Goal: Task Accomplishment & Management: Manage account settings

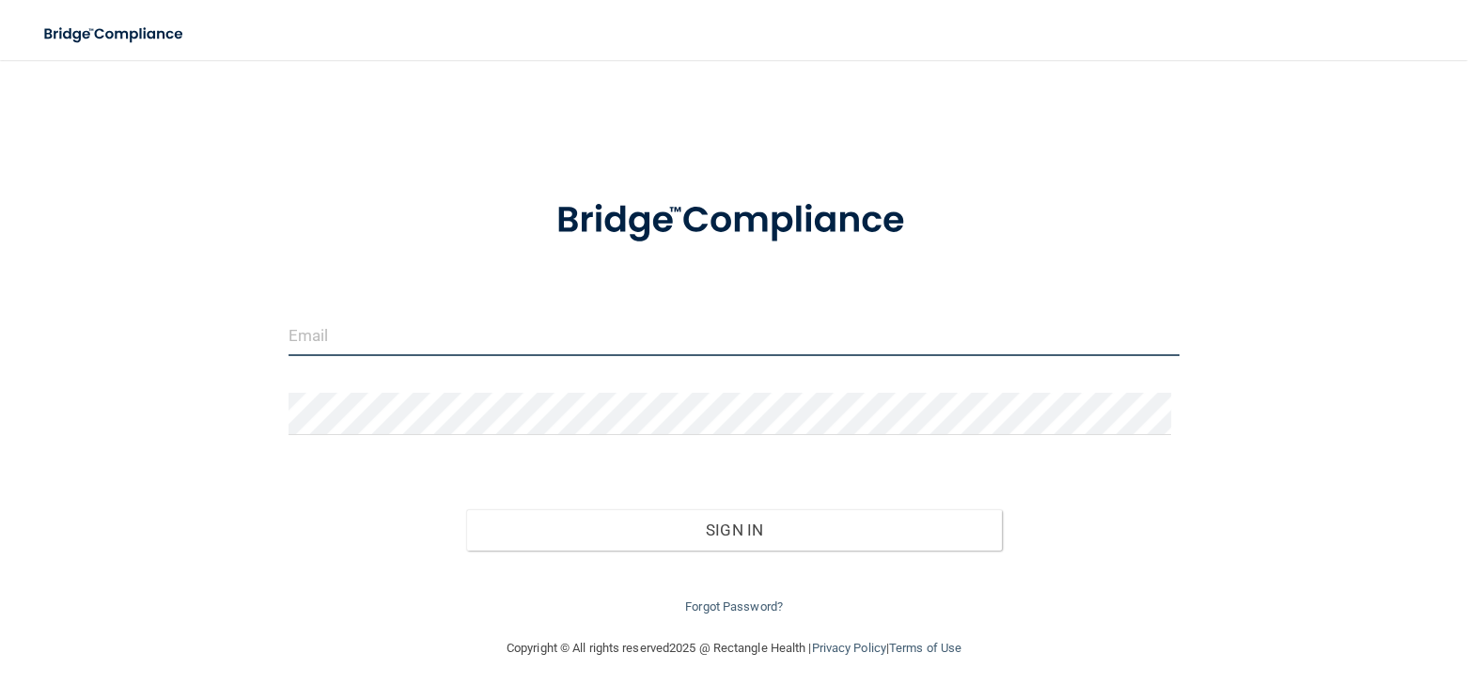
click at [408, 330] on input "email" at bounding box center [734, 335] width 892 height 42
paste input "[EMAIL_ADDRESS][DOMAIN_NAME]"
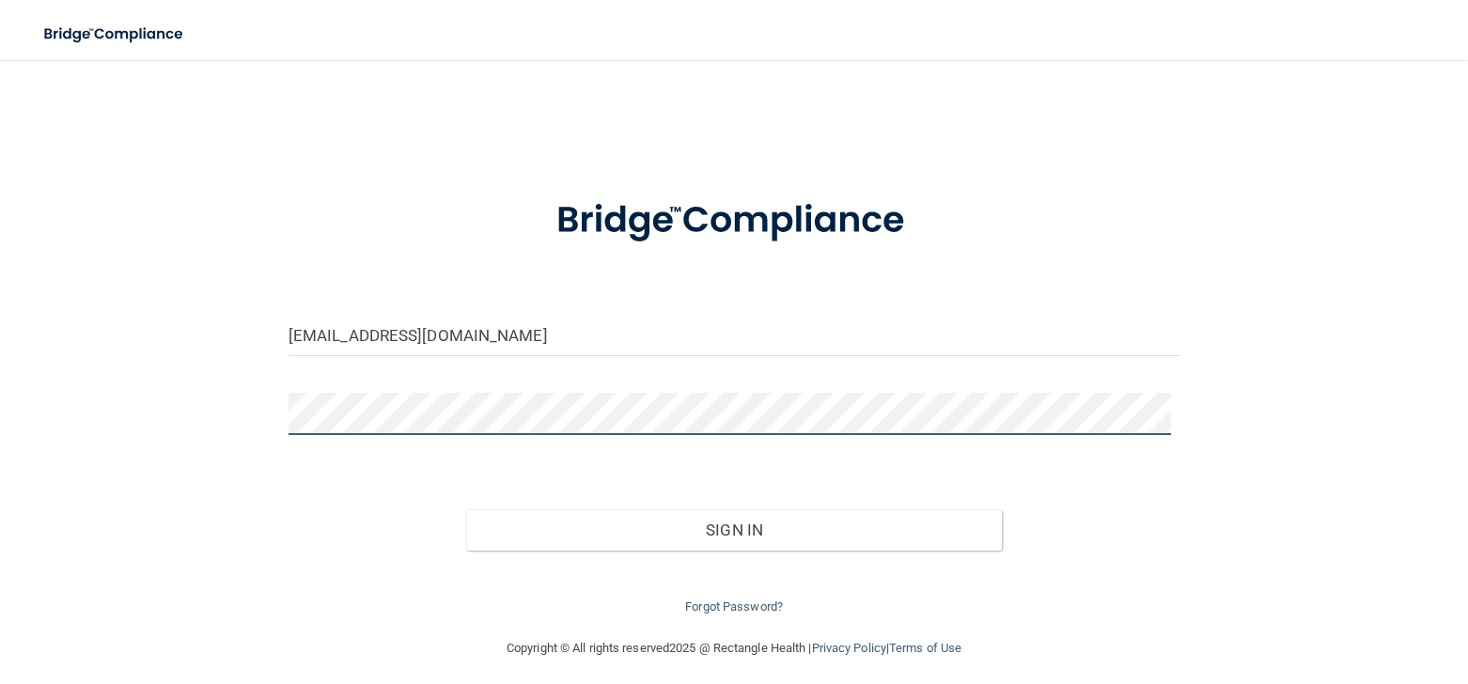
click at [466, 509] on button "Sign In" at bounding box center [733, 529] width 535 height 41
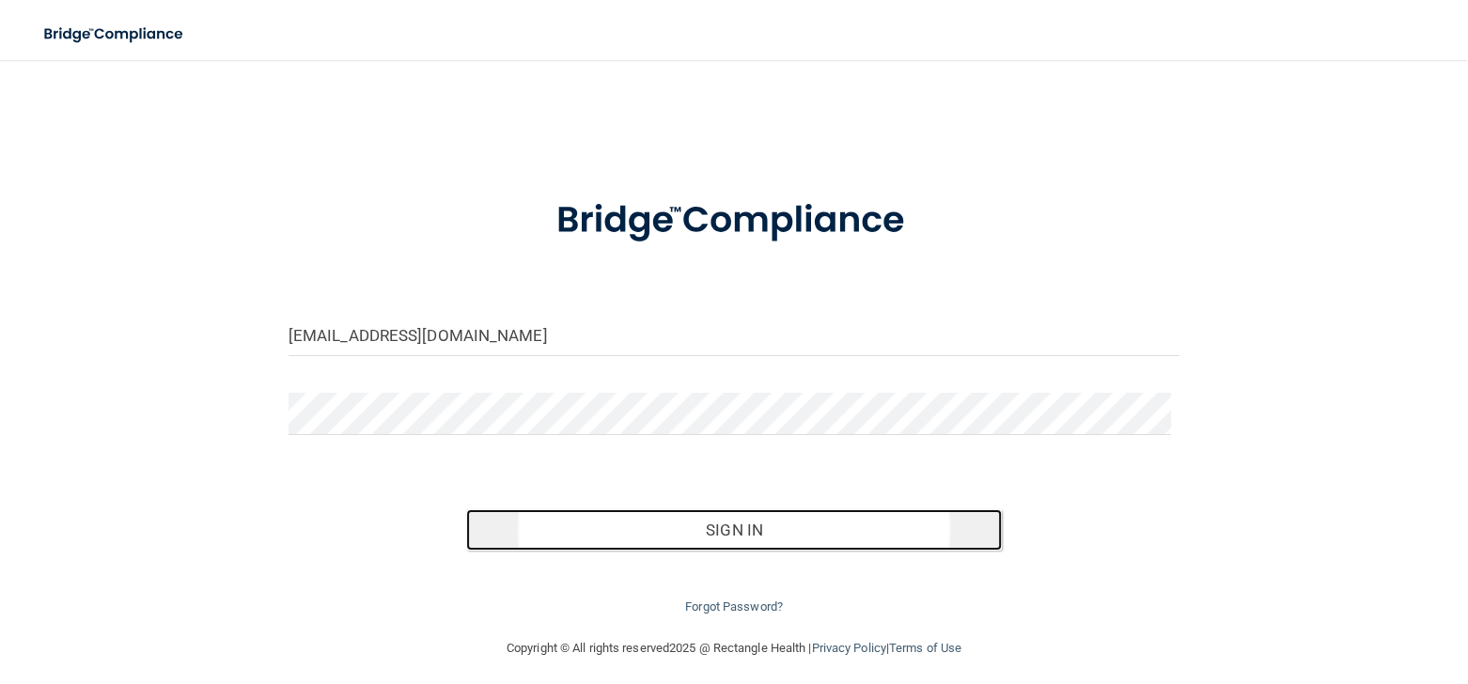
click at [606, 538] on button "Sign In" at bounding box center [733, 529] width 535 height 41
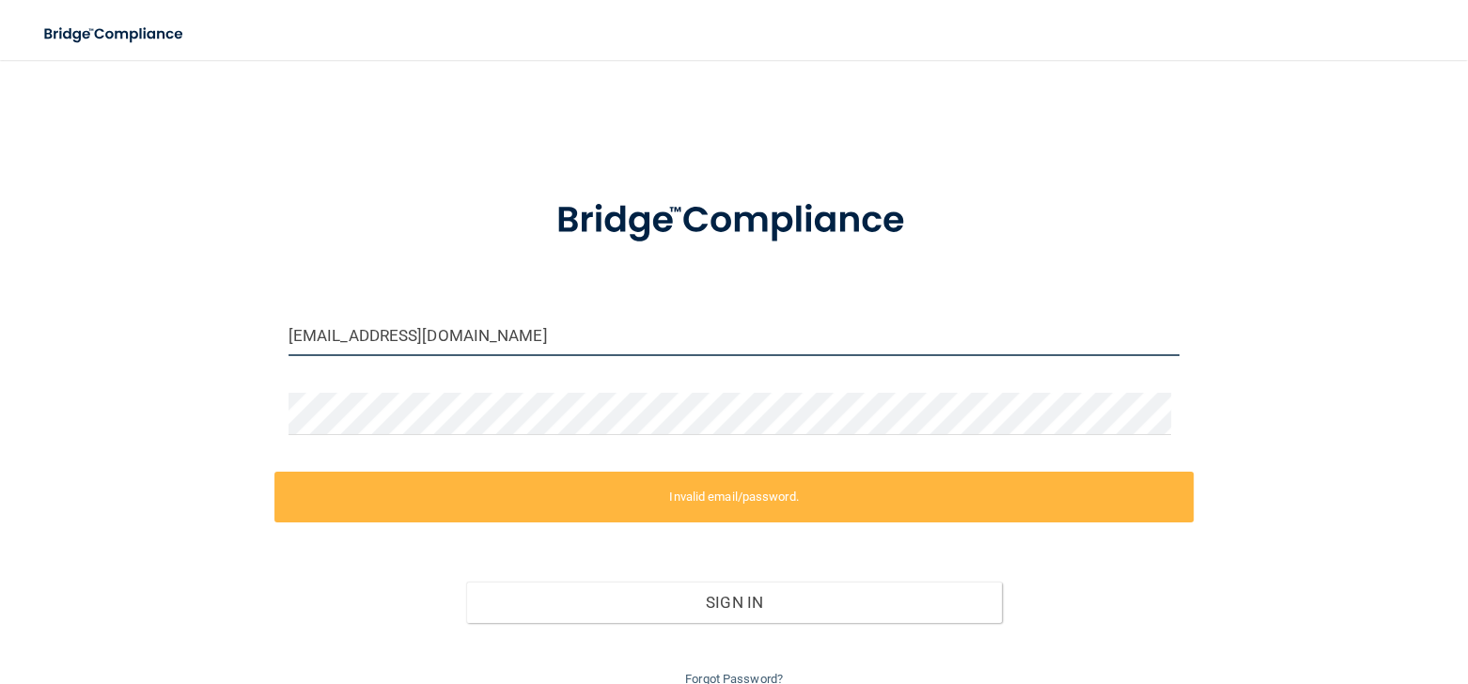
click at [555, 336] on input "[EMAIL_ADDRESS][DOMAIN_NAME]" at bounding box center [734, 335] width 892 height 42
click at [546, 489] on label "Invalid email/password." at bounding box center [734, 497] width 920 height 51
click at [552, 311] on form "[EMAIL_ADDRESS][DOMAIN_NAME] Invalid email/password. You don't have permission …" at bounding box center [734, 432] width 892 height 518
click at [531, 322] on input "[EMAIL_ADDRESS][DOMAIN_NAME]" at bounding box center [734, 335] width 892 height 42
drag, startPoint x: 514, startPoint y: 321, endPoint x: 536, endPoint y: 344, distance: 31.9
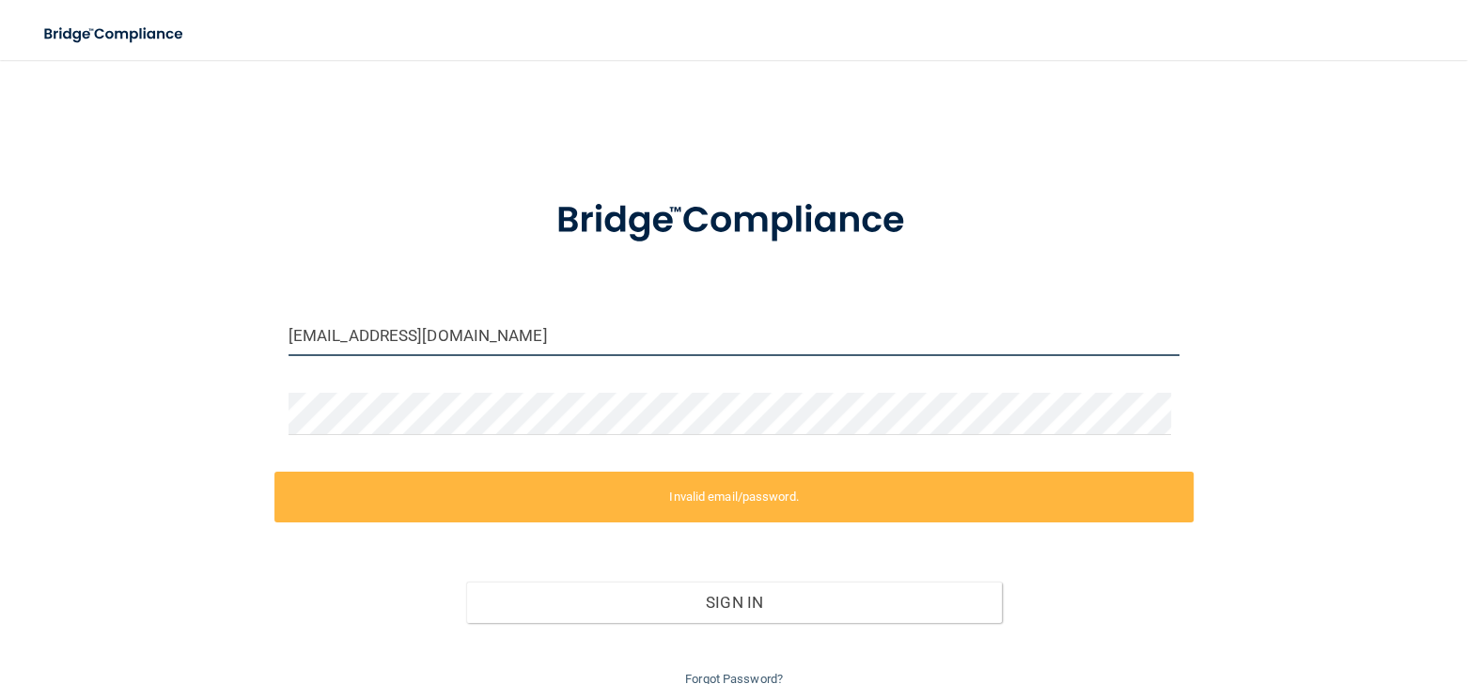
click at [536, 344] on input "[EMAIL_ADDRESS][DOMAIN_NAME]" at bounding box center [734, 335] width 892 height 42
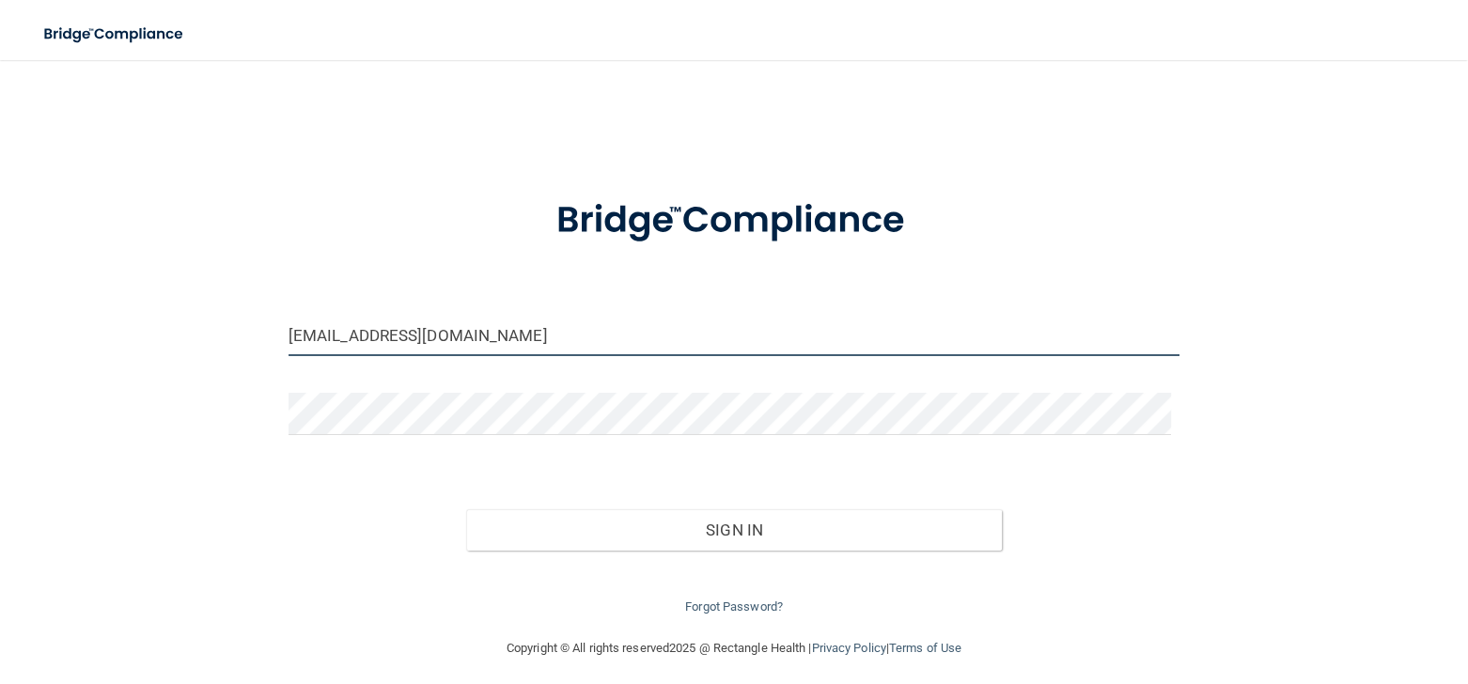
type input "[EMAIL_ADDRESS][DOMAIN_NAME]"
click at [412, 442] on div at bounding box center [734, 421] width 920 height 56
click at [412, 436] on div at bounding box center [734, 421] width 920 height 56
click at [288, 435] on div at bounding box center [288, 435] width 0 height 0
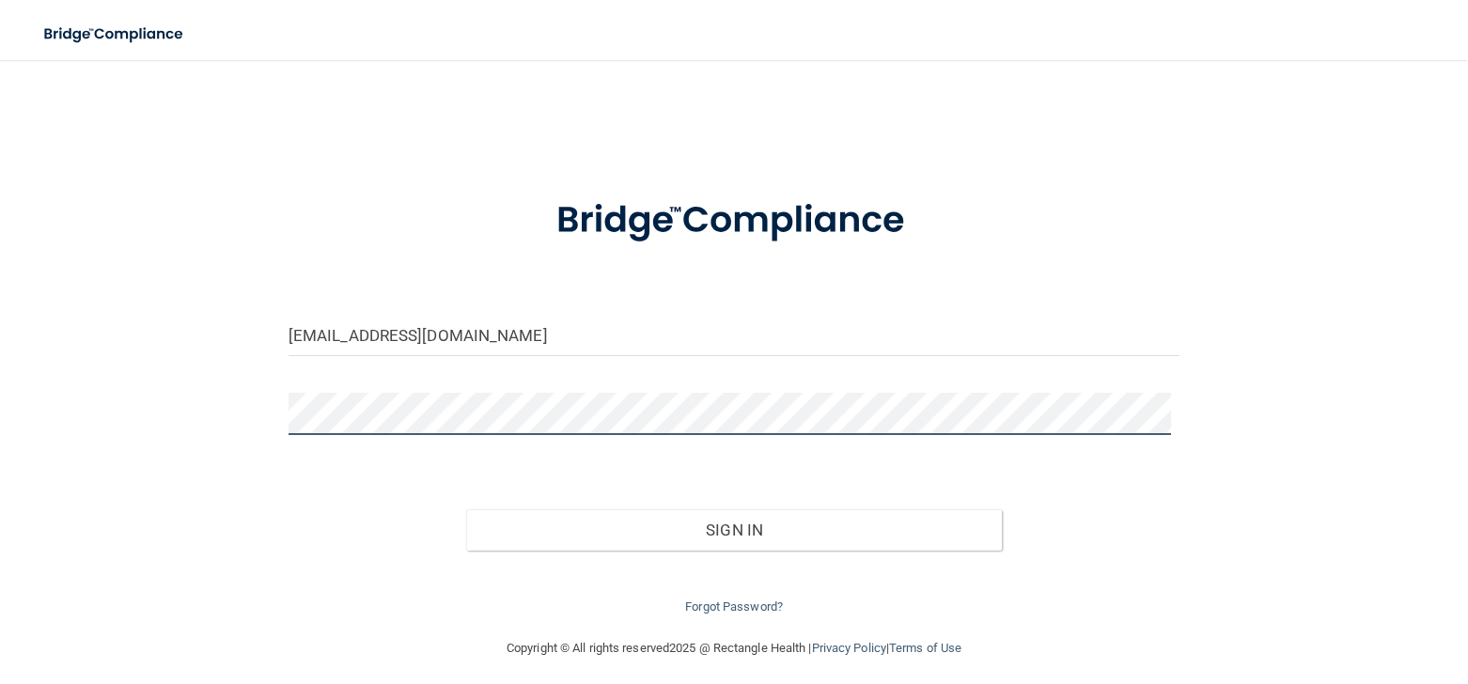
click at [249, 398] on div "[EMAIL_ADDRESS][DOMAIN_NAME] Invalid email/password. You don't have permission …" at bounding box center [734, 348] width 1392 height 539
click at [466, 509] on button "Sign In" at bounding box center [733, 529] width 535 height 41
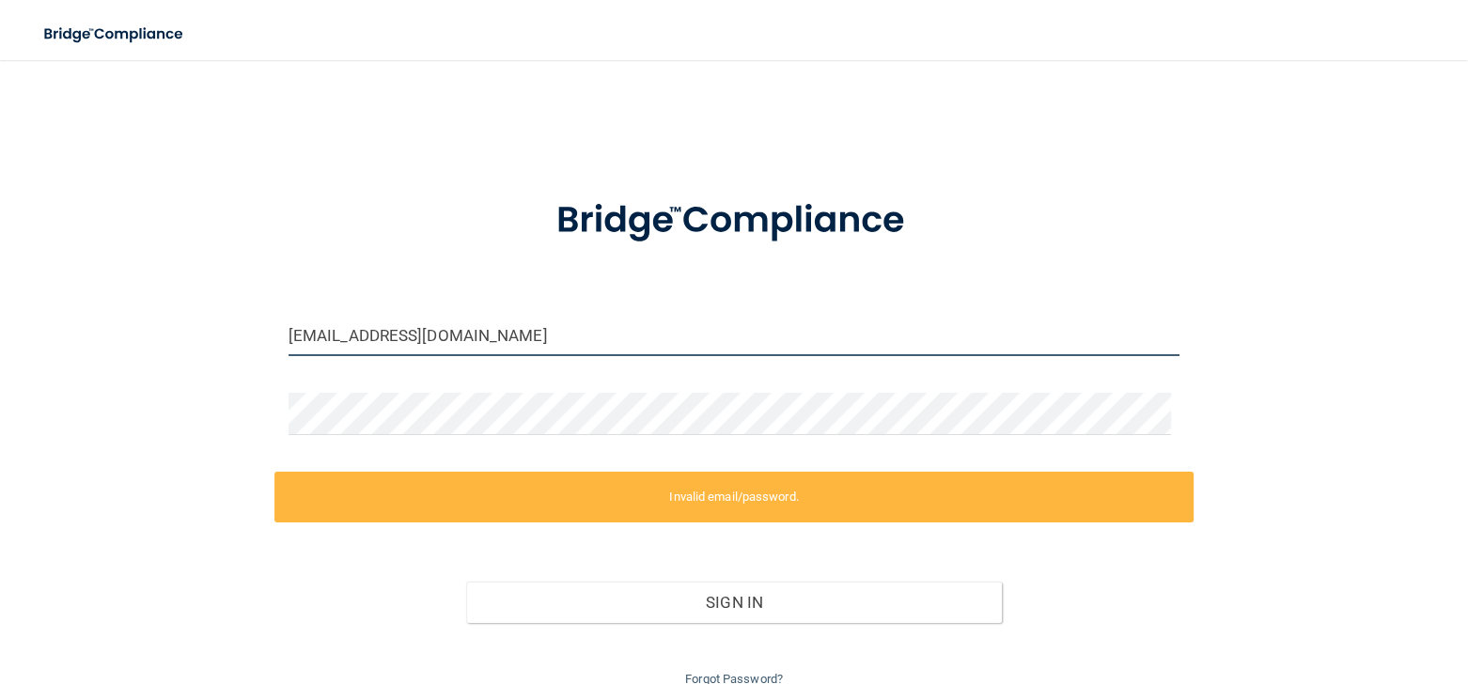
click at [521, 334] on input "[EMAIL_ADDRESS][DOMAIN_NAME]" at bounding box center [734, 335] width 892 height 42
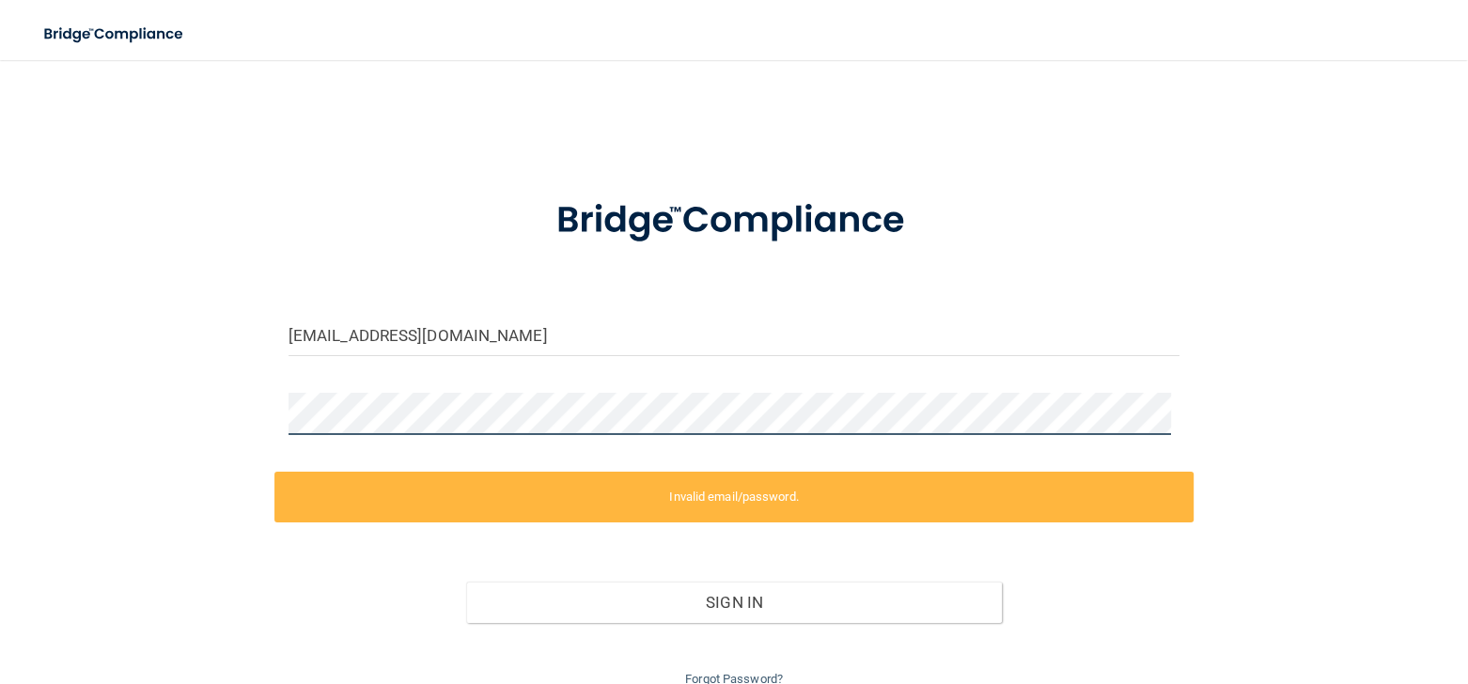
click at [231, 478] on div "[EMAIL_ADDRESS][DOMAIN_NAME] Invalid email/password. You don't have permission …" at bounding box center [734, 385] width 1392 height 612
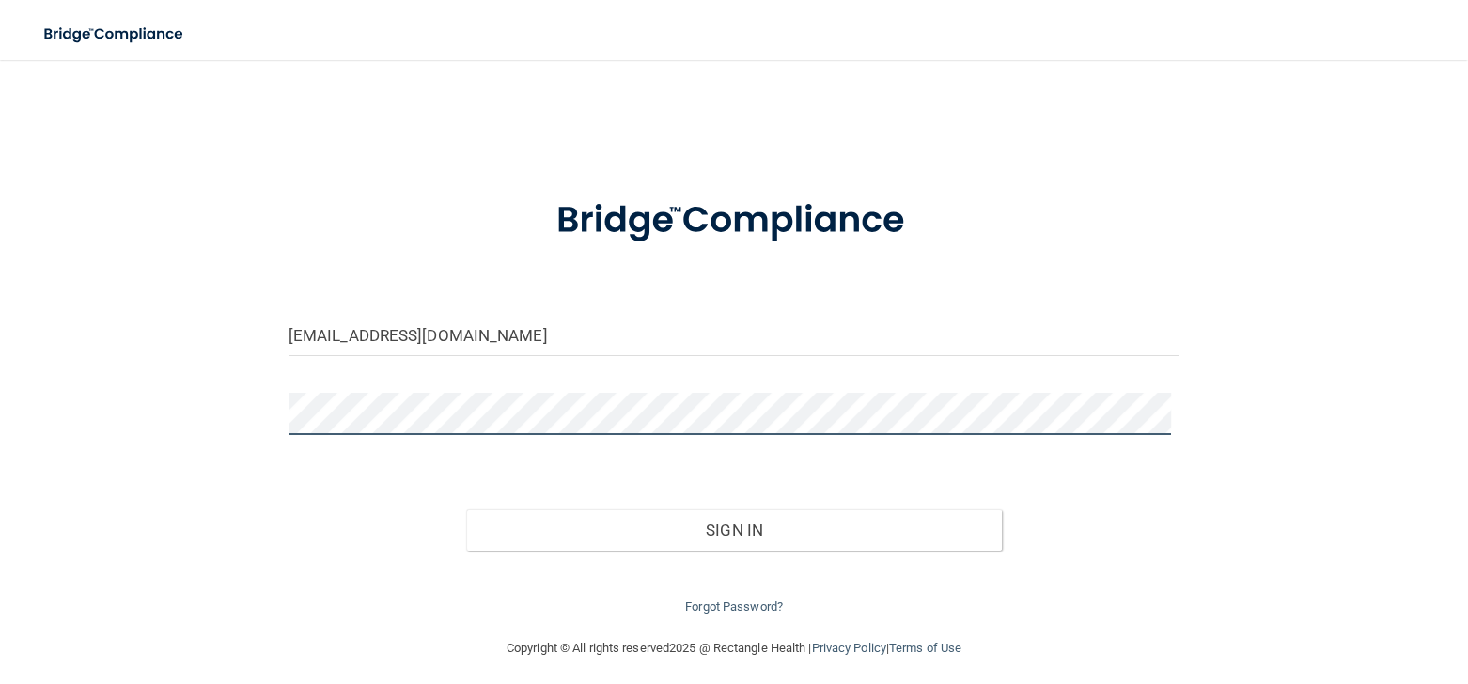
click at [466, 509] on button "Sign In" at bounding box center [733, 529] width 535 height 41
